Goal: Communication & Community: Answer question/provide support

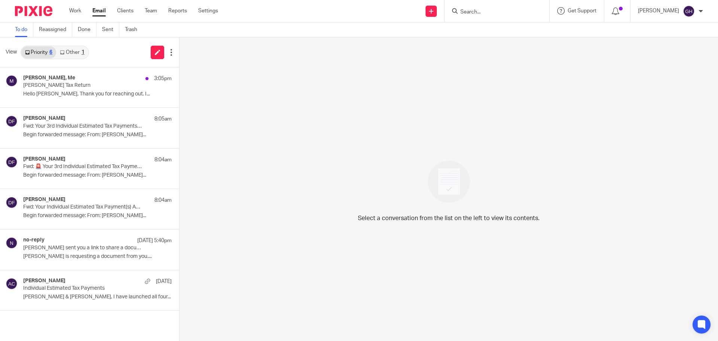
click at [91, 47] on div "View Priority 6 Other 1" at bounding box center [89, 52] width 179 height 30
click at [81, 50] on link "Other 1" at bounding box center [72, 52] width 32 height 12
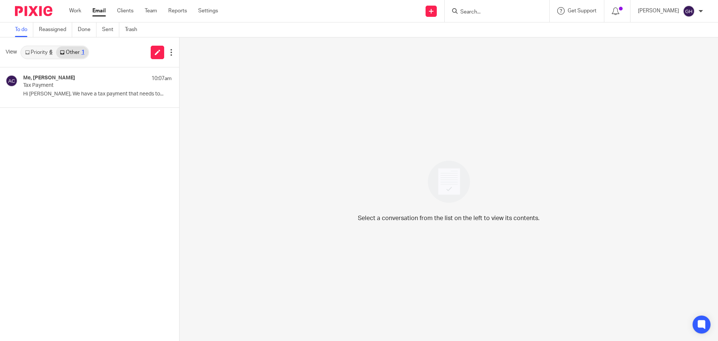
click at [37, 50] on link "Priority 6" at bounding box center [38, 52] width 35 height 12
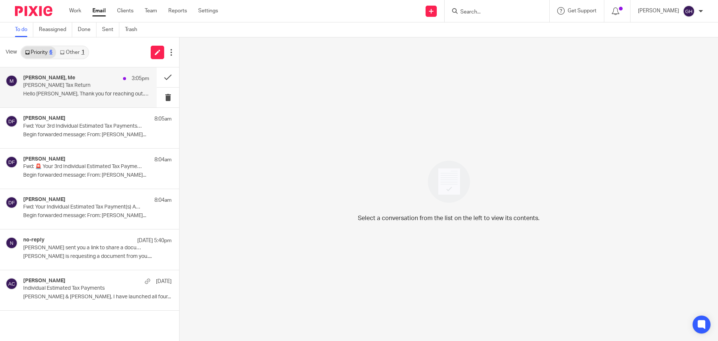
click at [47, 89] on div "Miller,Tom, Me 3:05pm Renee Keil Tax Return Hello Gabby, Thank you for reaching…" at bounding box center [86, 87] width 126 height 25
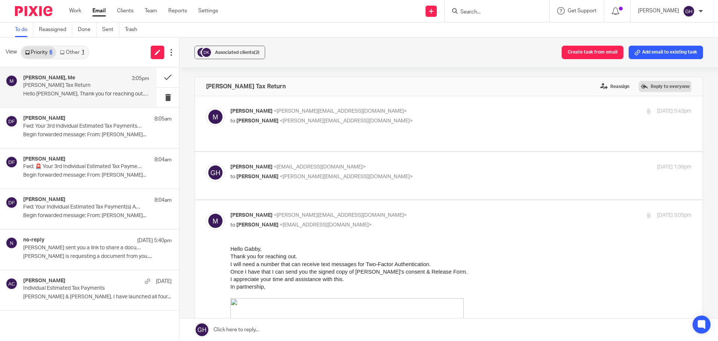
click at [653, 84] on label "Reply to everyone" at bounding box center [665, 86] width 53 height 11
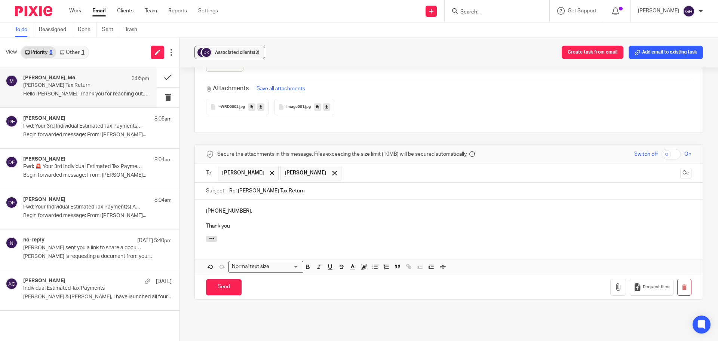
click at [249, 200] on div "616-466-3576. Thank you" at bounding box center [449, 218] width 508 height 36
click at [221, 279] on input "Send" at bounding box center [224, 287] width 36 height 16
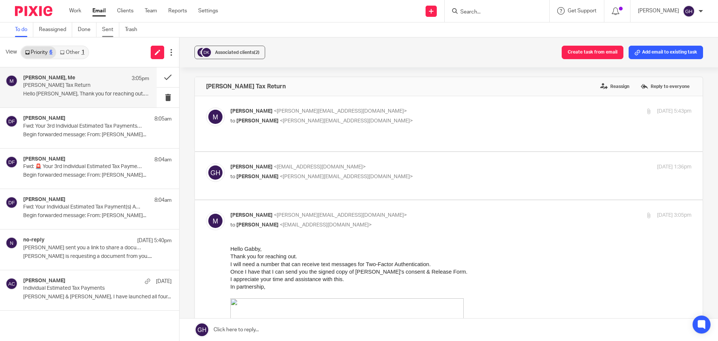
click at [105, 28] on link "Sent" at bounding box center [110, 29] width 17 height 15
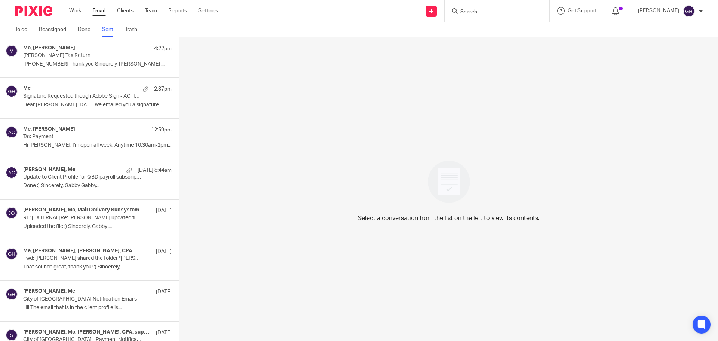
click at [58, 53] on p "[PERSON_NAME] Tax Return" at bounding box center [82, 55] width 119 height 6
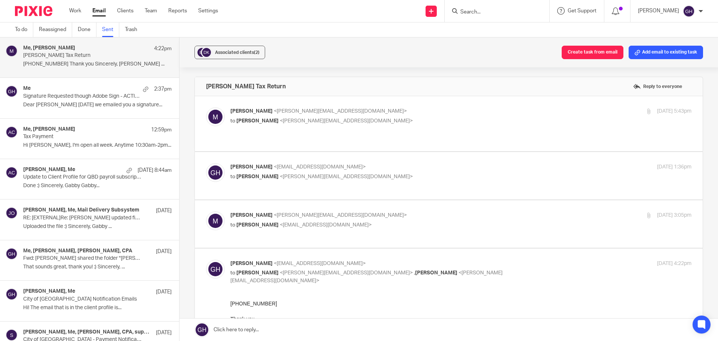
click at [345, 269] on p "to Miller,Tom <thomas.miller2@edwardjones.com> , Laura Lubben <laura@amylcpa.co…" at bounding box center [383, 276] width 307 height 15
checkbox input "false"
click at [128, 28] on link "Trash" at bounding box center [134, 29] width 18 height 15
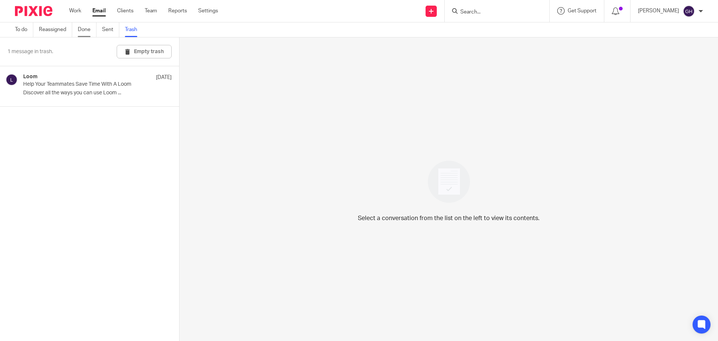
click at [84, 28] on link "Done" at bounding box center [87, 29] width 19 height 15
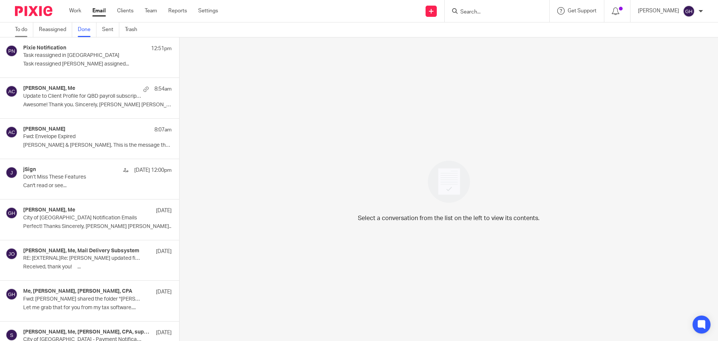
click at [27, 28] on link "To do" at bounding box center [24, 29] width 18 height 15
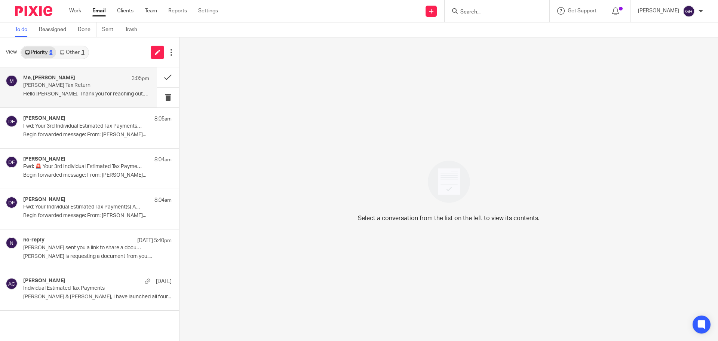
click at [51, 85] on p "[PERSON_NAME] Tax Return" at bounding box center [73, 85] width 101 height 6
click at [94, 92] on p "Hello Gabby, Thank you for reaching out. I..." at bounding box center [86, 94] width 126 height 6
click at [69, 54] on link "Other 1" at bounding box center [72, 52] width 32 height 12
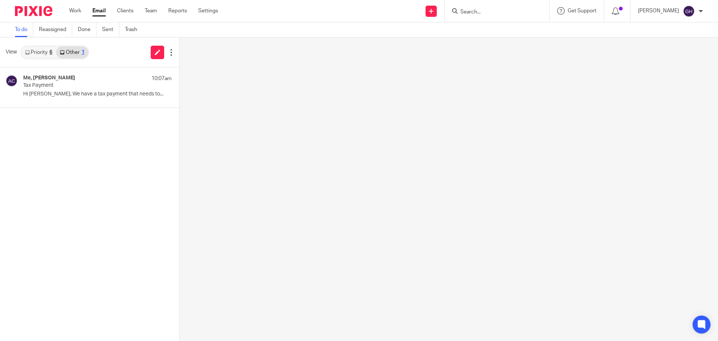
click at [39, 49] on link "Priority 6" at bounding box center [38, 52] width 35 height 12
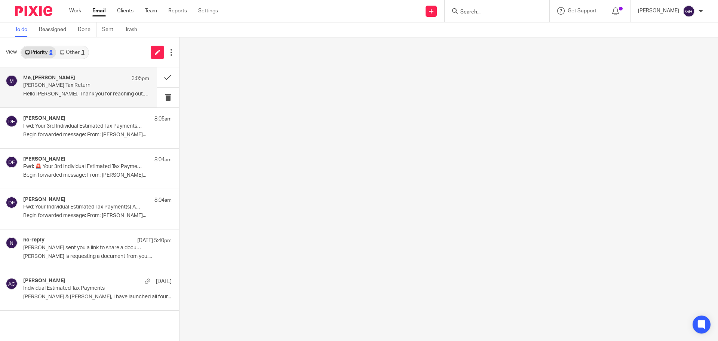
click at [52, 81] on div "Me, Miller,Tom 3:05pm" at bounding box center [86, 78] width 126 height 7
click at [61, 89] on p "[PERSON_NAME] Tax Return" at bounding box center [82, 85] width 119 height 6
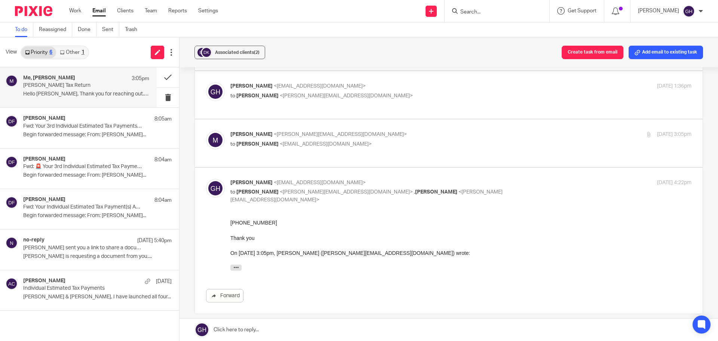
scroll to position [131, 0]
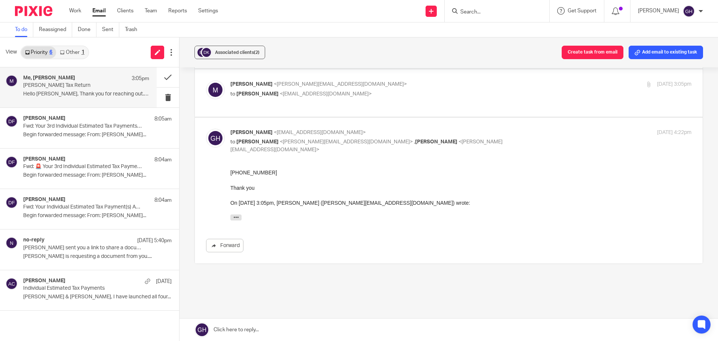
click at [319, 133] on div "[PERSON_NAME] <[EMAIL_ADDRESS][DOMAIN_NAME]> to [PERSON_NAME] <[PERSON_NAME][EM…" at bounding box center [448, 191] width 485 height 124
click at [419, 129] on p "[PERSON_NAME] <[EMAIL_ADDRESS][DOMAIN_NAME]>" at bounding box center [383, 133] width 307 height 8
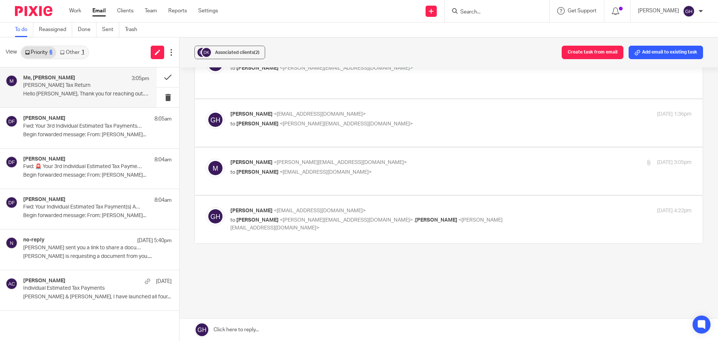
scroll to position [32, 0]
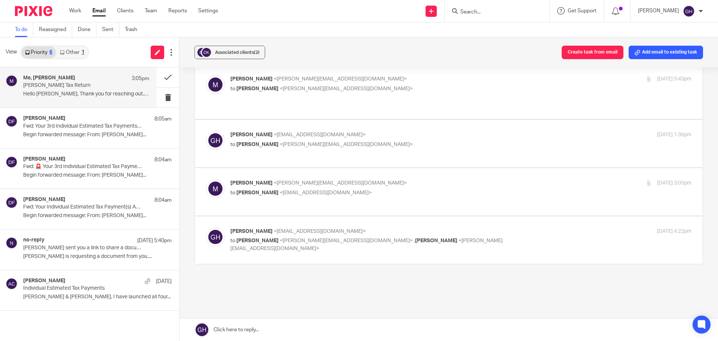
click at [358, 227] on p "[PERSON_NAME] <[EMAIL_ADDRESS][DOMAIN_NAME]>" at bounding box center [383, 231] width 307 height 8
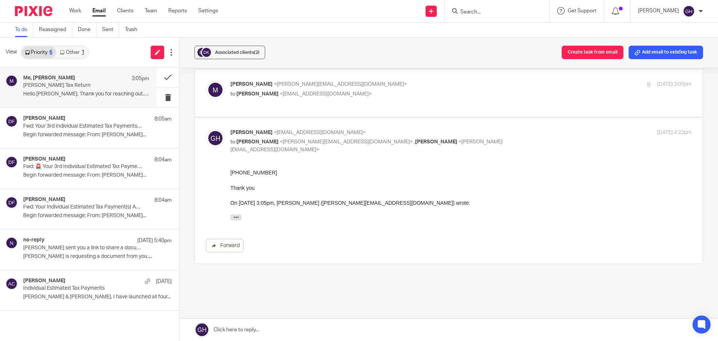
scroll to position [0, 0]
click at [358, 129] on div "[PERSON_NAME] <[EMAIL_ADDRESS][DOMAIN_NAME]> to [PERSON_NAME] <[PERSON_NAME][EM…" at bounding box center [448, 191] width 485 height 124
click at [367, 117] on label at bounding box center [449, 190] width 508 height 146
click at [206, 128] on input "checkbox" at bounding box center [206, 128] width 0 height 0
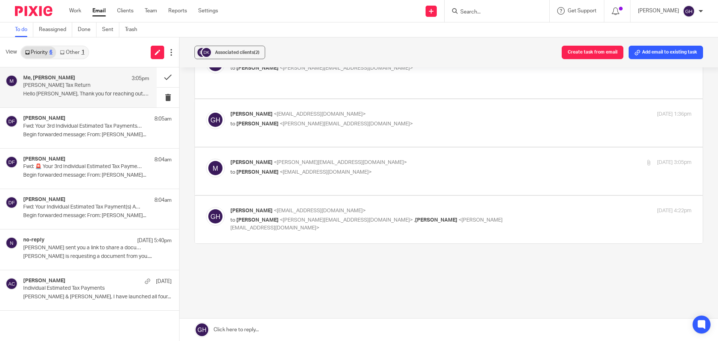
scroll to position [32, 0]
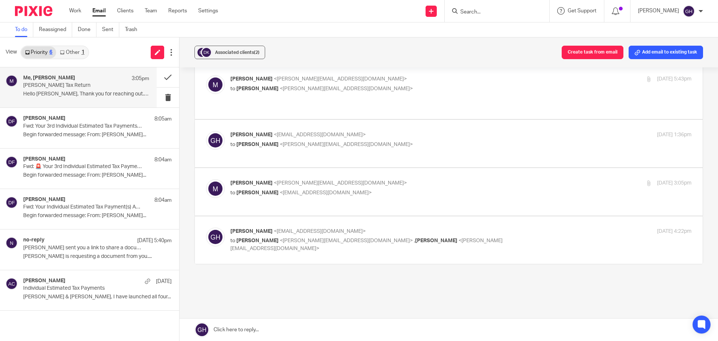
drag, startPoint x: 332, startPoint y: 211, endPoint x: 333, endPoint y: 207, distance: 3.9
click at [332, 229] on span "<[EMAIL_ADDRESS][DOMAIN_NAME]>" at bounding box center [320, 231] width 92 height 5
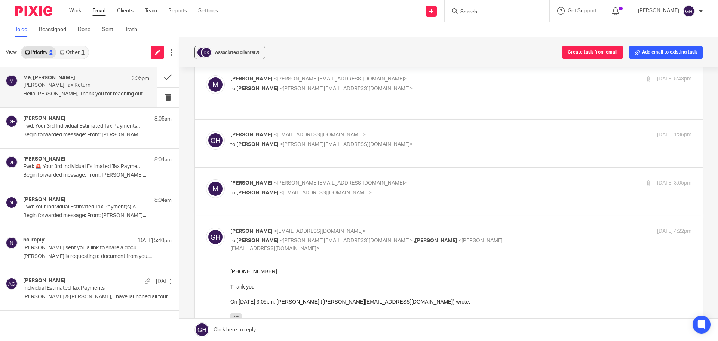
scroll to position [0, 0]
click at [334, 216] on label at bounding box center [449, 289] width 508 height 146
click at [206, 227] on input "checkbox" at bounding box center [206, 227] width 0 height 0
checkbox input "false"
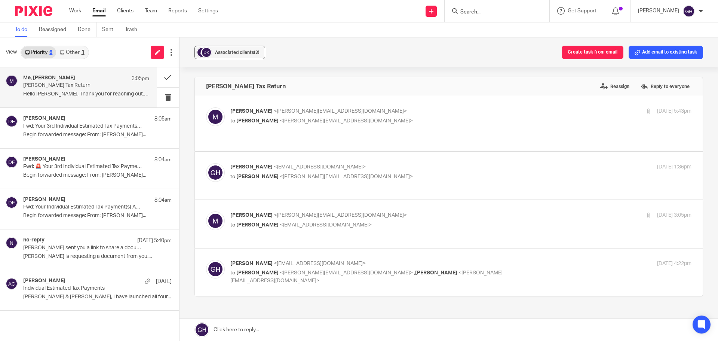
click at [704, 12] on div "[PERSON_NAME] My profile Email integration Logout" at bounding box center [671, 11] width 80 height 22
click at [700, 10] on div at bounding box center [701, 11] width 4 height 4
click at [509, 39] on div "Associated clients (2) Create task from email Add email to existing task" at bounding box center [449, 52] width 539 height 30
